Goal: Task Accomplishment & Management: Manage account settings

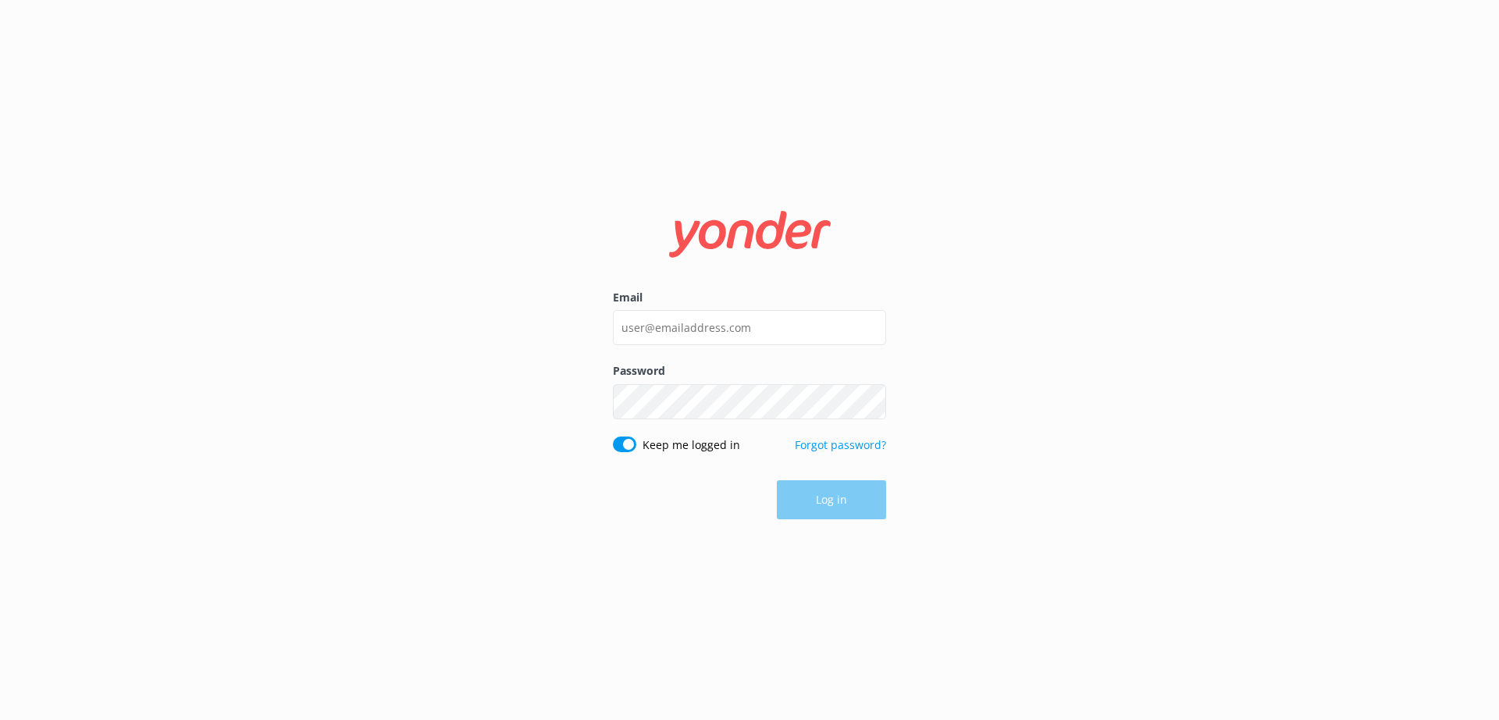
type input "andrew@tomis.tech"
click at [813, 501] on button "Log in" at bounding box center [831, 500] width 109 height 39
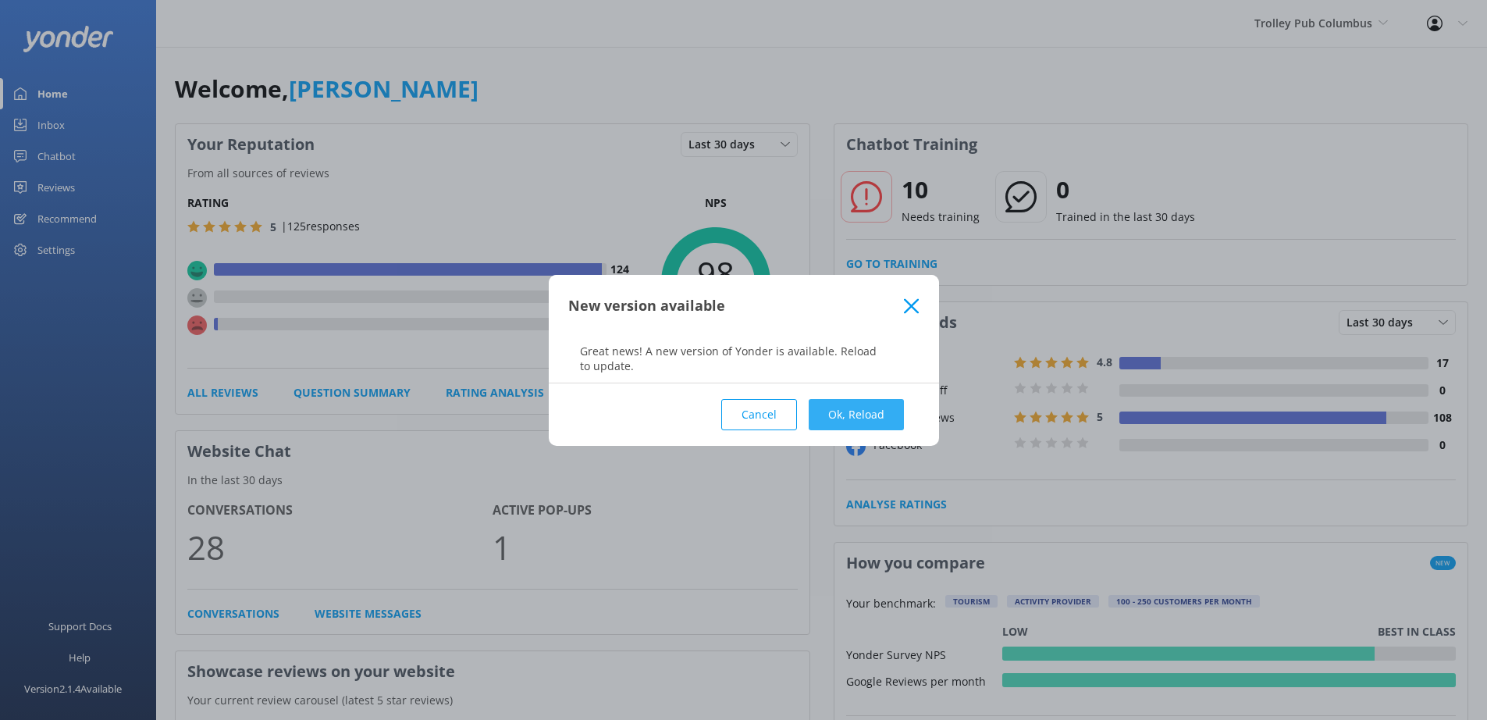
click at [867, 414] on button "Ok, Reload" at bounding box center [856, 414] width 95 height 31
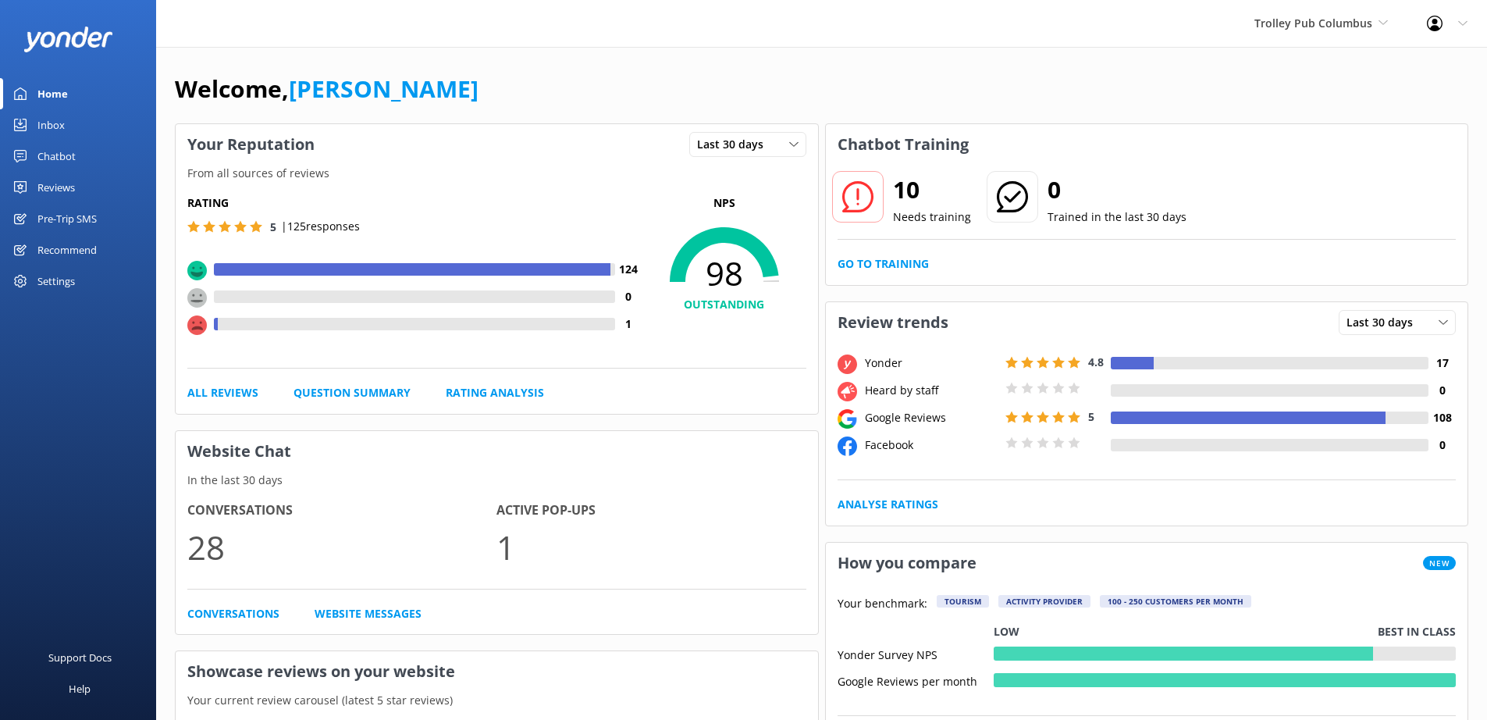
click at [77, 219] on div "Pre-Trip SMS" at bounding box center [66, 218] width 59 height 31
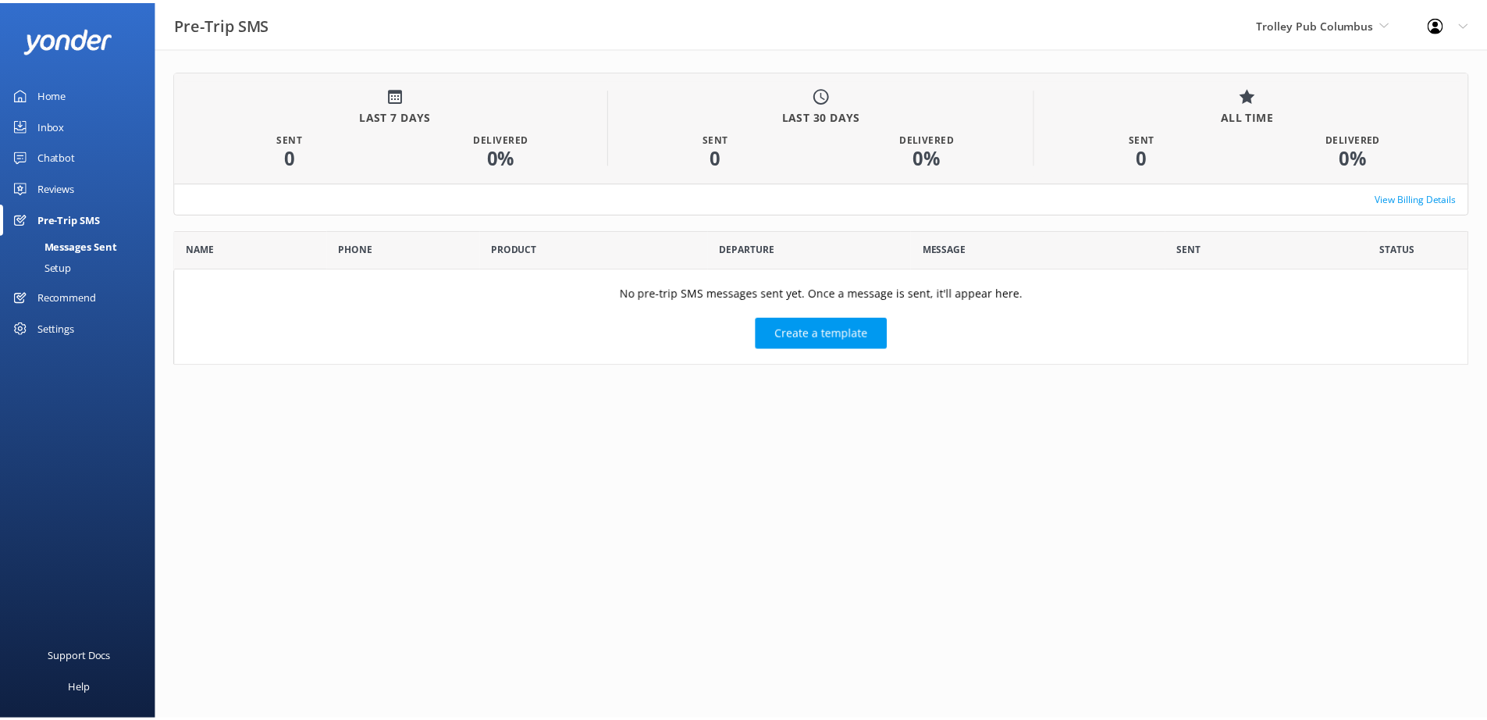
scroll to position [124, 1294]
click at [63, 271] on div "Setup" at bounding box center [40, 267] width 62 height 22
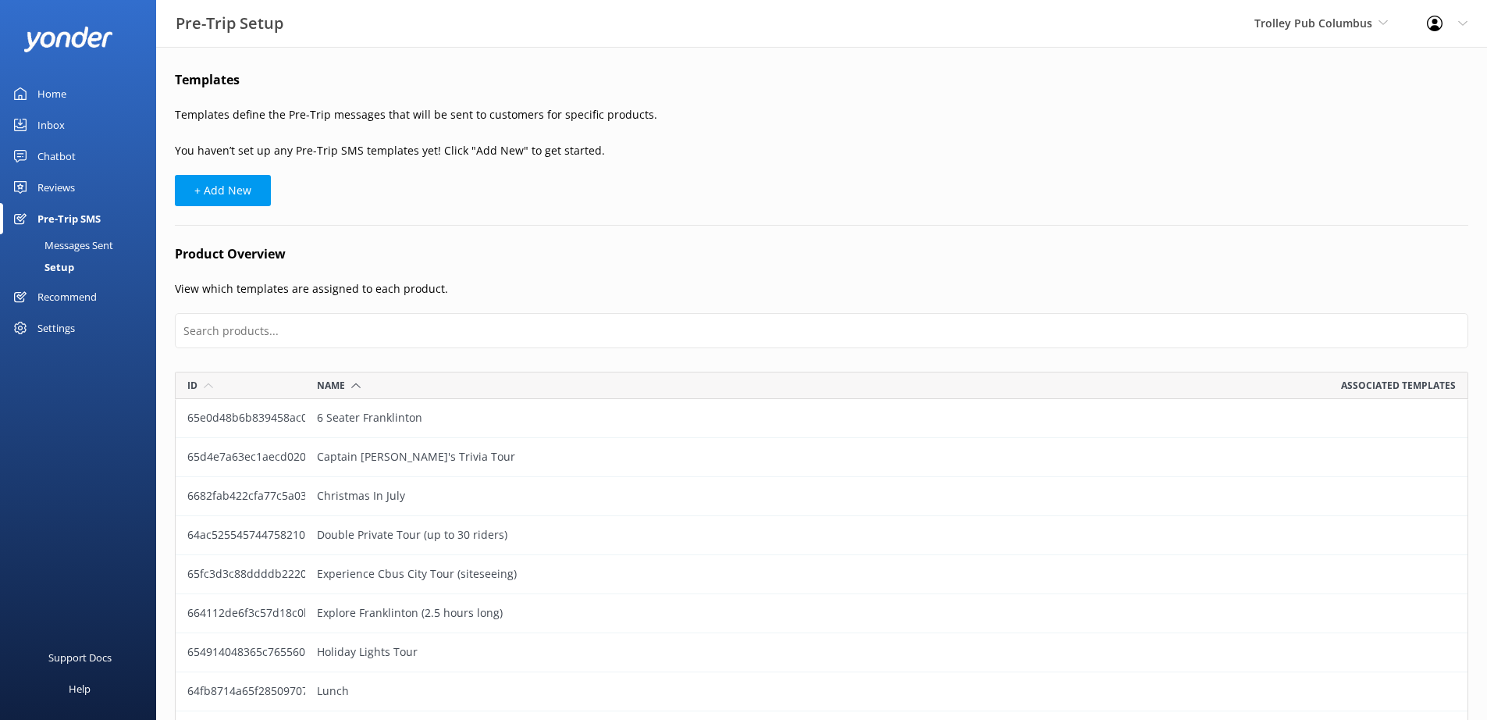
click at [64, 333] on div "Settings" at bounding box center [55, 327] width 37 height 31
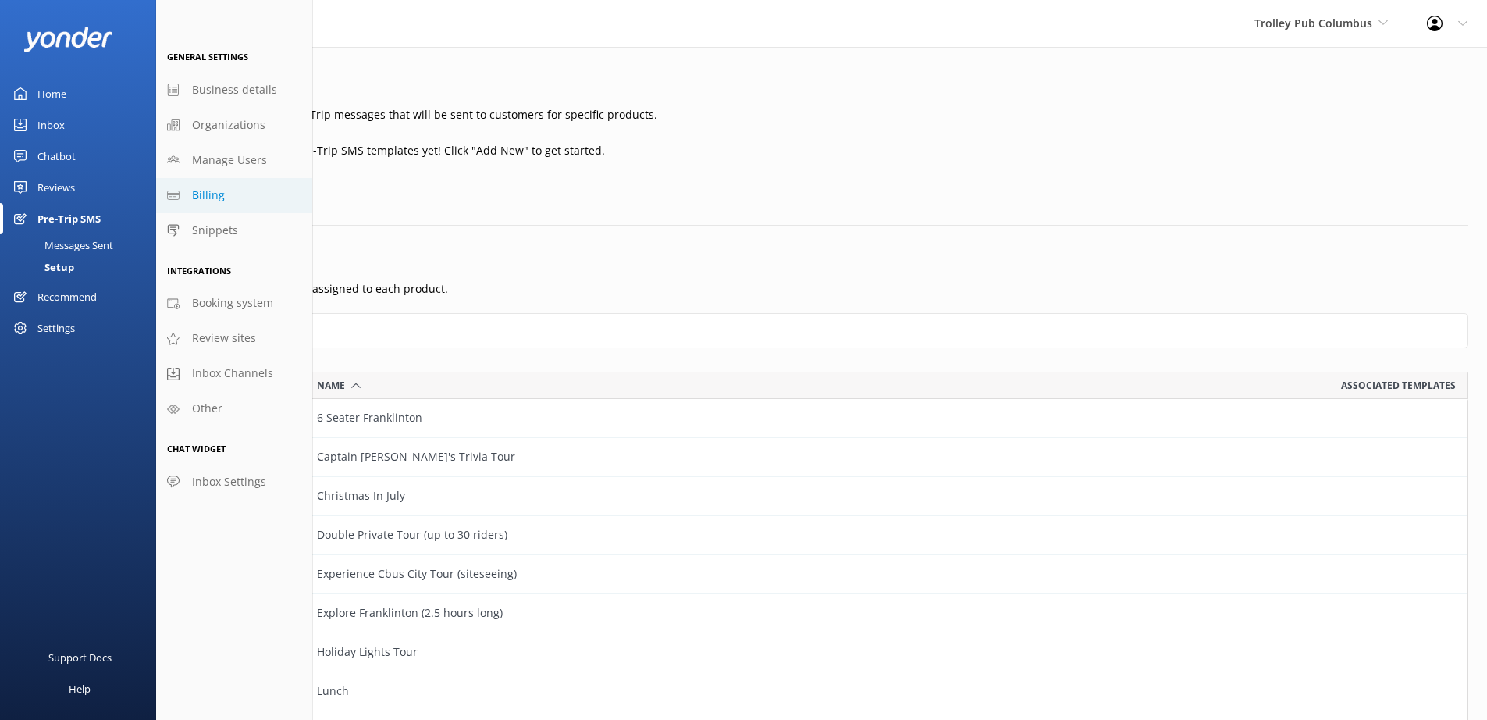
click at [215, 196] on span "Billing" at bounding box center [208, 195] width 33 height 17
